Goal: Task Accomplishment & Management: Use online tool/utility

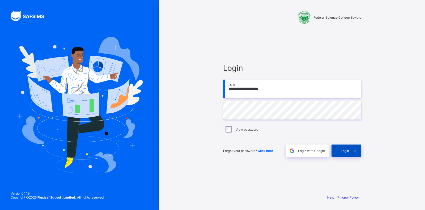
click at [345, 145] on div "Login" at bounding box center [347, 150] width 30 height 12
click at [239, 137] on div "**********" at bounding box center [292, 109] width 138 height 93
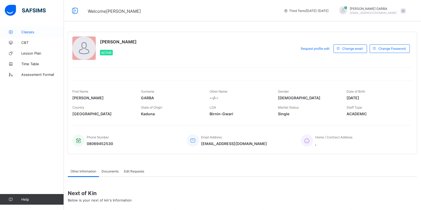
click at [28, 31] on span "Classes" at bounding box center [42, 32] width 43 height 4
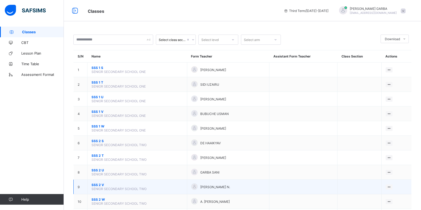
click at [101, 184] on span "SSS 2 V" at bounding box center [136, 185] width 91 height 4
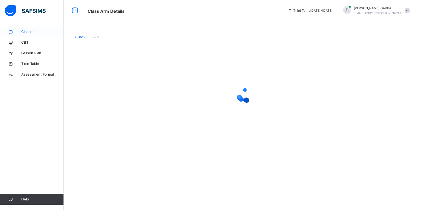
click at [28, 33] on span "Classes" at bounding box center [42, 31] width 43 height 5
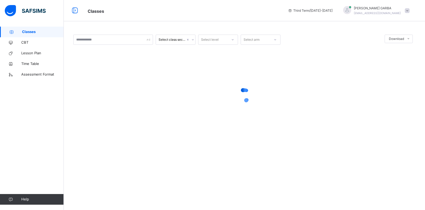
click at [33, 31] on span "Classes" at bounding box center [43, 31] width 42 height 5
click at [29, 34] on span "Classes" at bounding box center [43, 31] width 42 height 5
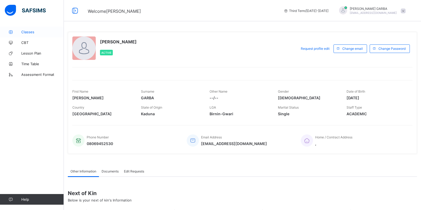
click at [30, 35] on link "Classes" at bounding box center [32, 32] width 64 height 11
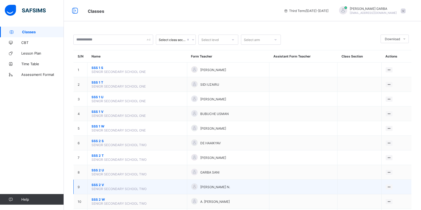
click at [97, 183] on span "SSS 2 V" at bounding box center [136, 185] width 91 height 4
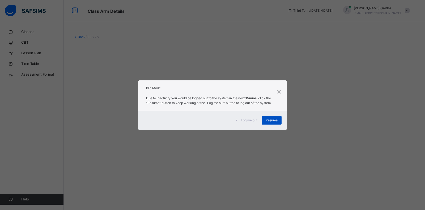
click at [271, 119] on span "Resume" at bounding box center [272, 120] width 12 height 5
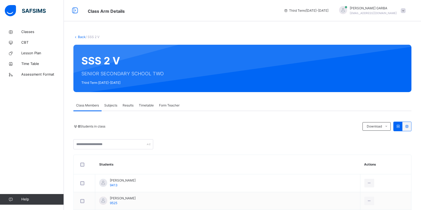
click at [115, 104] on span "Subjects" at bounding box center [110, 105] width 13 height 5
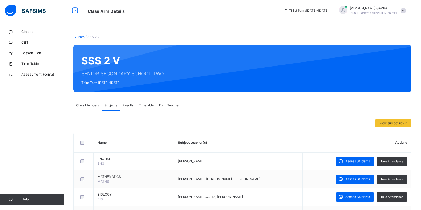
click at [90, 106] on span "Class Members" at bounding box center [87, 105] width 23 height 5
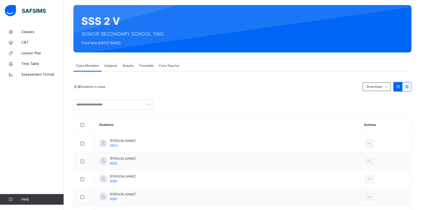
scroll to position [41, 0]
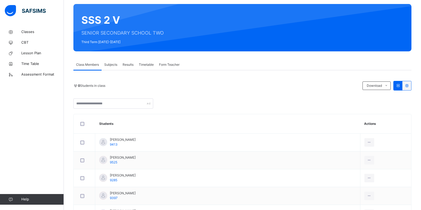
click at [115, 61] on div "Subjects" at bounding box center [111, 64] width 18 height 11
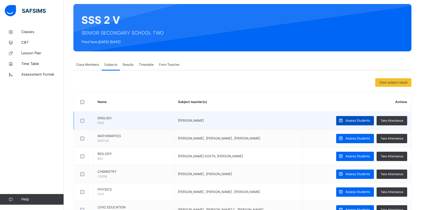
click at [356, 119] on span "Assess Students" at bounding box center [357, 120] width 24 height 5
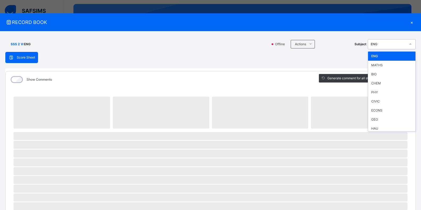
click at [408, 45] on icon at bounding box center [409, 43] width 3 height 5
click at [381, 67] on div "MATHS" at bounding box center [391, 65] width 47 height 9
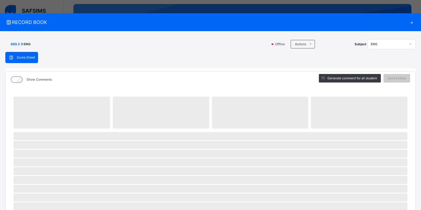
click at [228, 42] on div "SSS 2 V : ENG" at bounding box center [136, 44] width 262 height 10
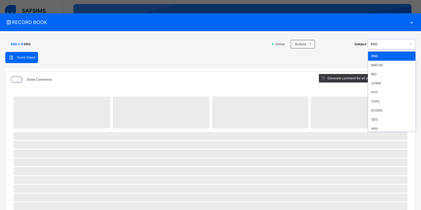
click at [390, 42] on div "ENG" at bounding box center [386, 44] width 37 height 8
click at [378, 67] on div "MATHS" at bounding box center [391, 65] width 47 height 9
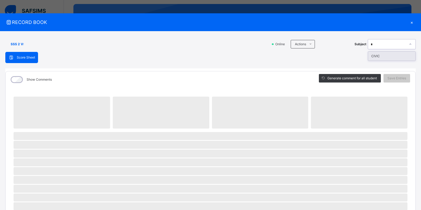
type input "*"
click at [184, 55] on div "Score Sheet Score Sheet Show Comments Generate comment for all student Save Ent…" at bounding box center [210, 206] width 410 height 309
drag, startPoint x: 123, startPoint y: 45, endPoint x: 156, endPoint y: 62, distance: 37.2
click at [156, 62] on div "SSS 2 V : Online Actions Download Empty Score Sheet Upload/map score sheet Subj…" at bounding box center [210, 198] width 421 height 335
click at [157, 61] on div "Score Sheet Score Sheet Show Comments Generate comment for all student Save Ent…" at bounding box center [210, 206] width 410 height 309
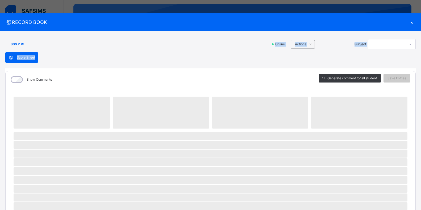
click at [195, 45] on div "SSS 2 V :" at bounding box center [136, 44] width 262 height 10
click at [412, 21] on div "×" at bounding box center [411, 22] width 8 height 7
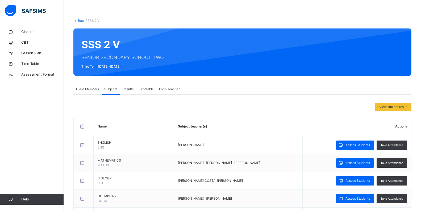
scroll to position [0, 0]
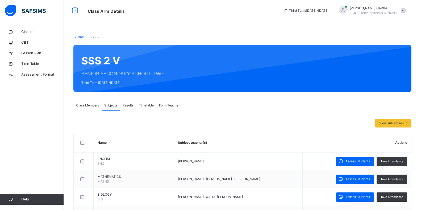
click at [418, 12] on div "Third Term / [DATE]-[DATE] [PERSON_NAME] [PERSON_NAME][EMAIL_ADDRESS][DOMAIN_NA…" at bounding box center [351, 10] width 140 height 21
